Goal: Task Accomplishment & Management: Use online tool/utility

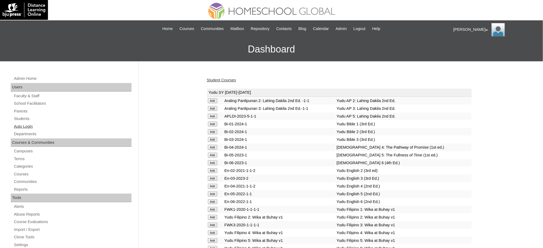
click at [20, 127] on link "Auto Login" at bounding box center [72, 126] width 118 height 7
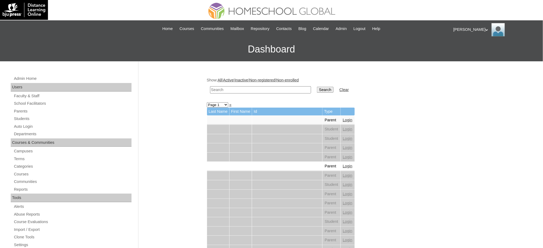
click at [245, 87] on input "text" at bounding box center [260, 89] width 101 height 7
paste input "Abigail Blythe"
type input "Abigail Blythe"
click at [317, 88] on input "Search" at bounding box center [325, 90] width 17 height 6
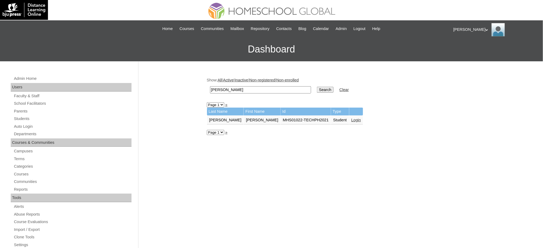
click at [352, 118] on link "Login" at bounding box center [357, 120] width 10 height 4
